Goal: Navigation & Orientation: Find specific page/section

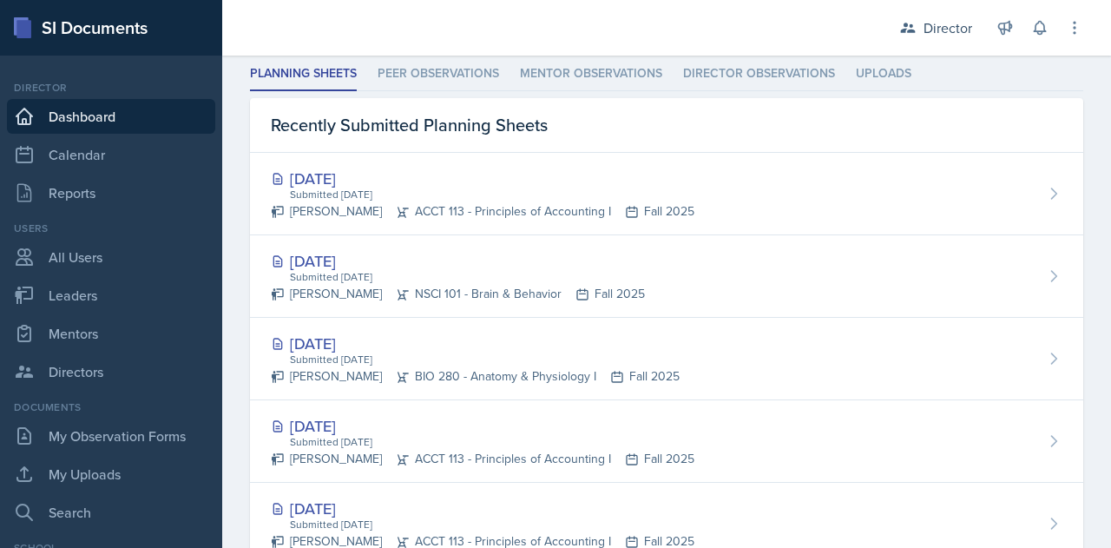
scroll to position [531, 0]
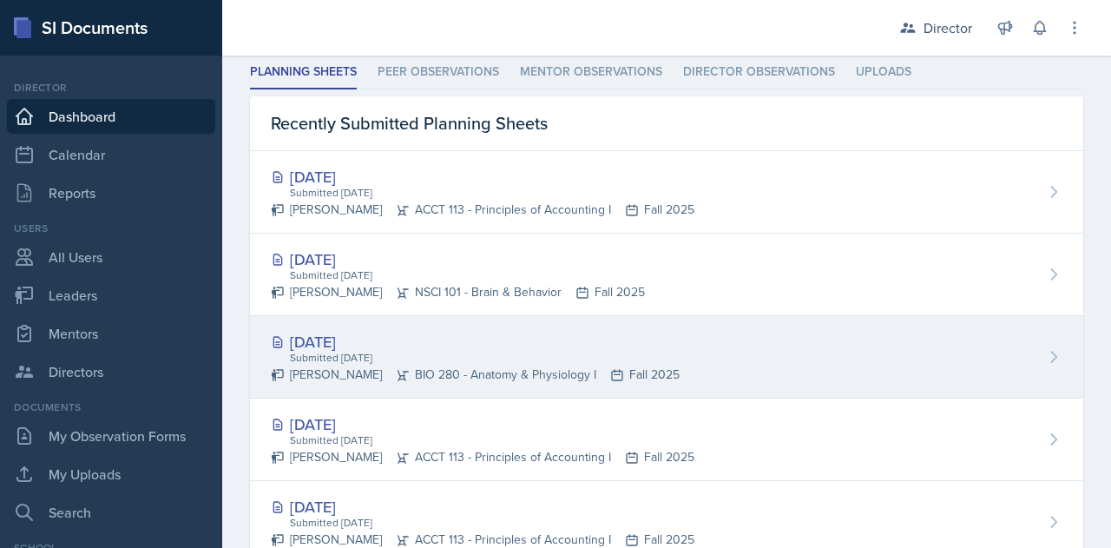
click at [362, 339] on div "[DATE]" at bounding box center [475, 341] width 409 height 23
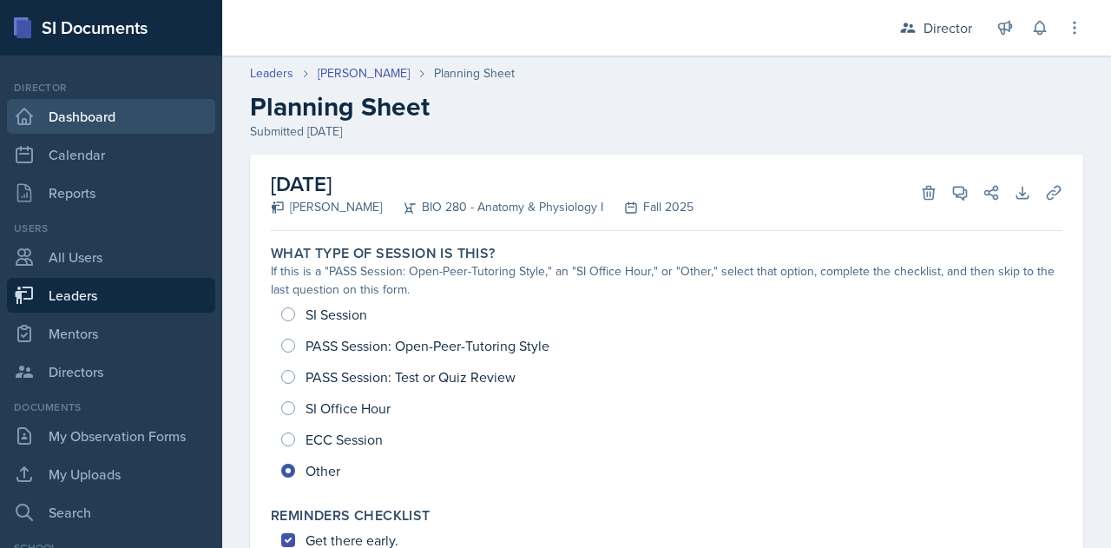
click at [62, 123] on link "Dashboard" at bounding box center [111, 116] width 208 height 35
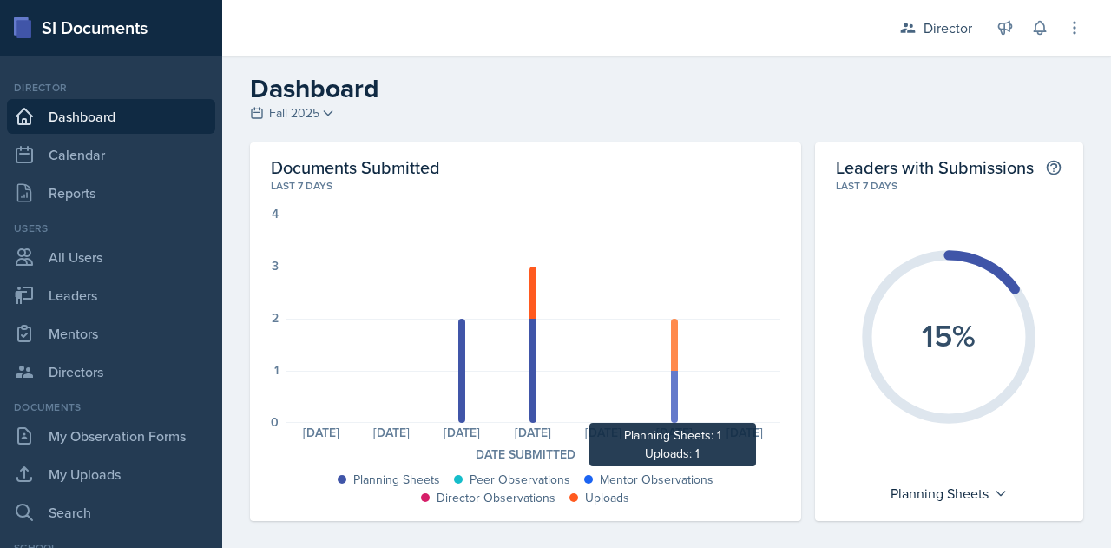
click at [671, 363] on div at bounding box center [674, 345] width 7 height 52
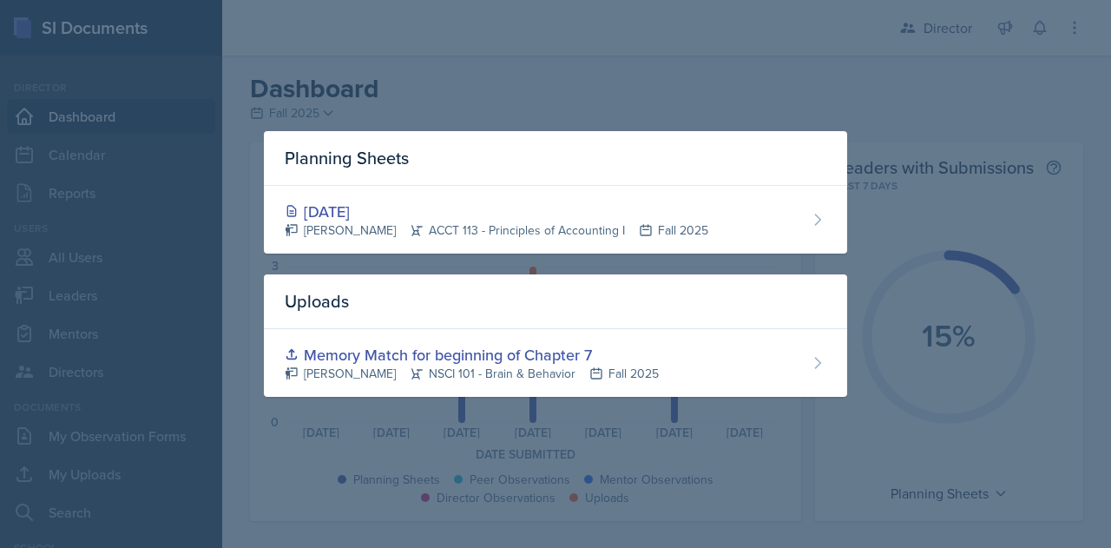
click at [668, 42] on div at bounding box center [555, 274] width 1111 height 548
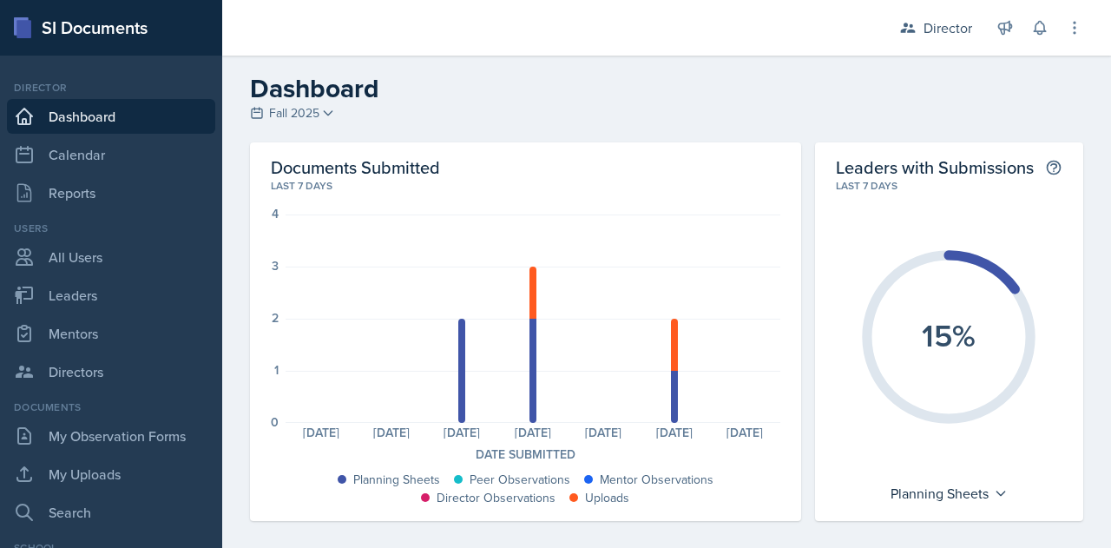
click at [68, 115] on link "Dashboard" at bounding box center [111, 116] width 208 height 35
click at [66, 121] on link "Dashboard" at bounding box center [111, 116] width 208 height 35
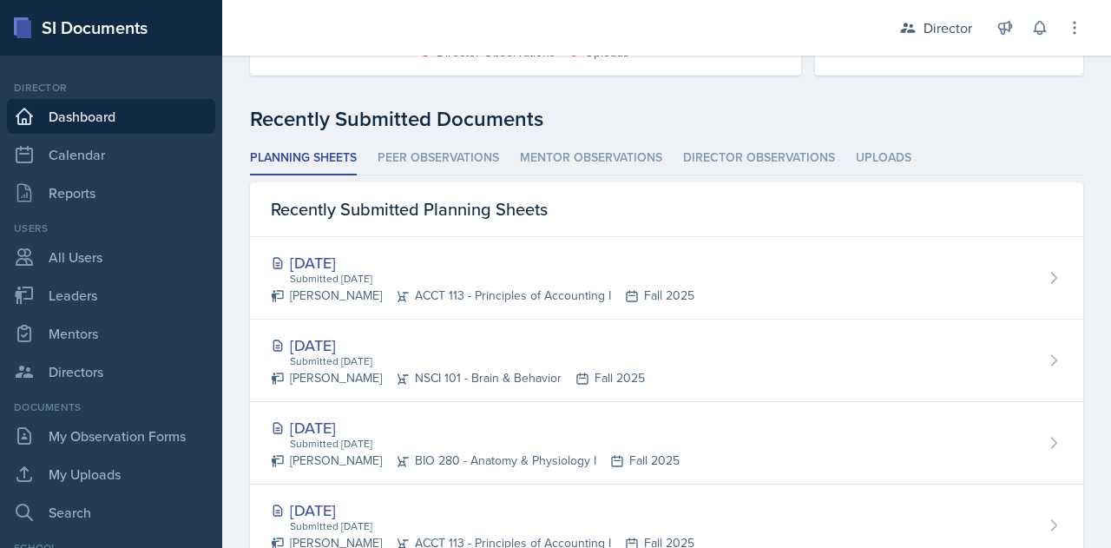
scroll to position [446, 0]
